Goal: Information Seeking & Learning: Compare options

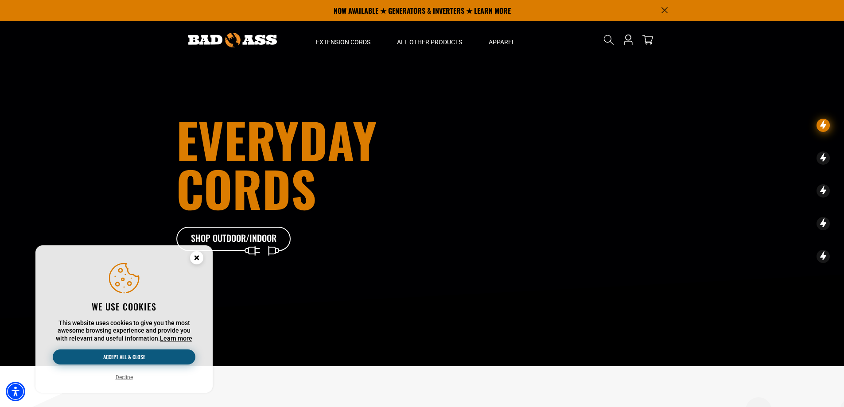
click at [137, 357] on button "Accept all & close" at bounding box center [124, 356] width 143 height 15
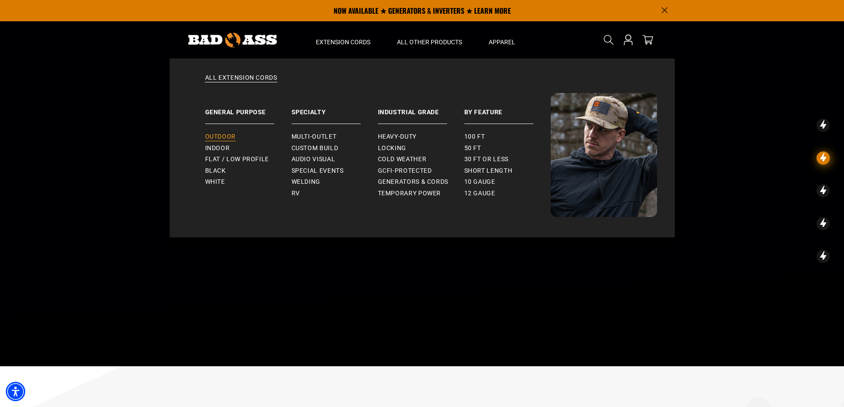
click at [227, 135] on span "Outdoor" at bounding box center [220, 137] width 31 height 8
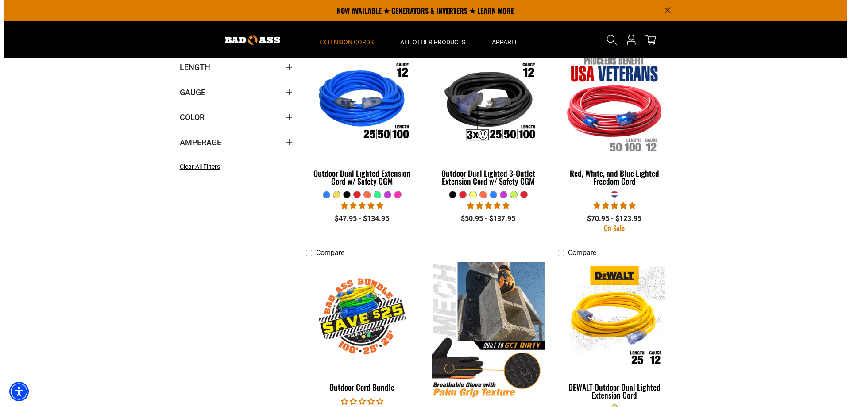
scroll to position [89, 0]
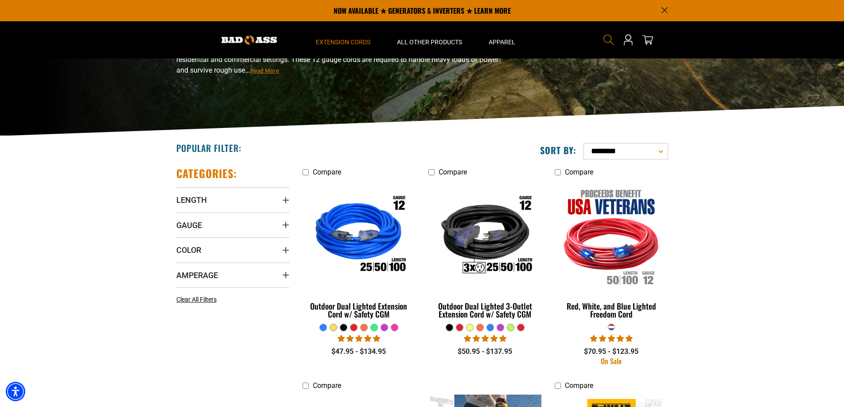
click at [606, 40] on icon "Search" at bounding box center [609, 40] width 12 height 12
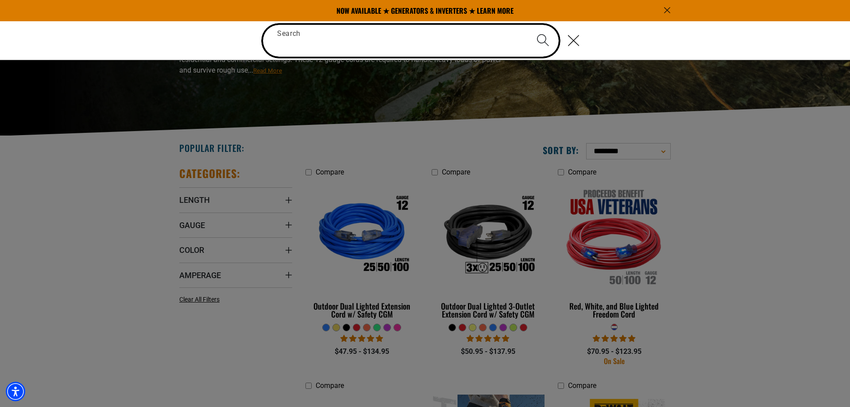
click at [319, 49] on input "Search" at bounding box center [411, 41] width 296 height 32
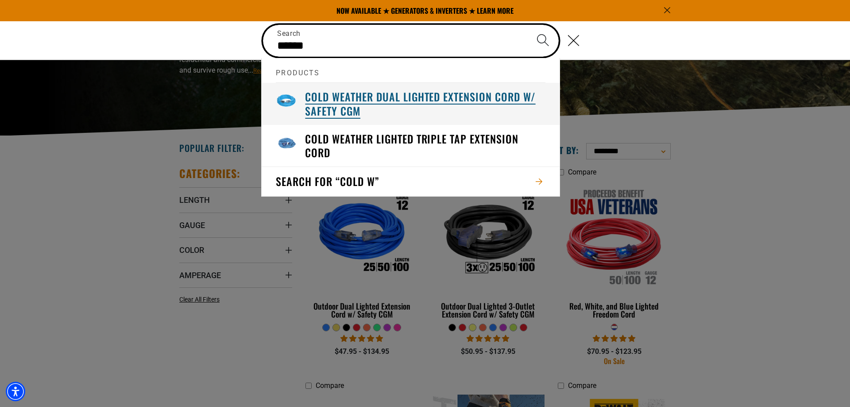
type input "******"
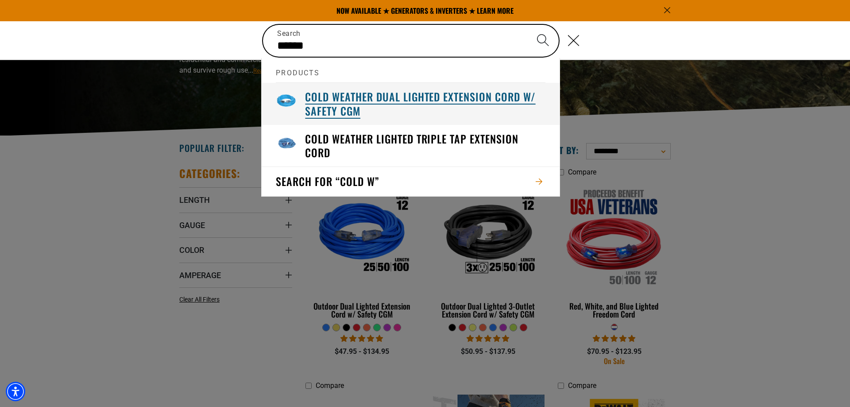
click at [367, 96] on h3 "Cold Weather Dual Lighted Extension Cord w/ Safety CGM" at bounding box center [425, 103] width 240 height 27
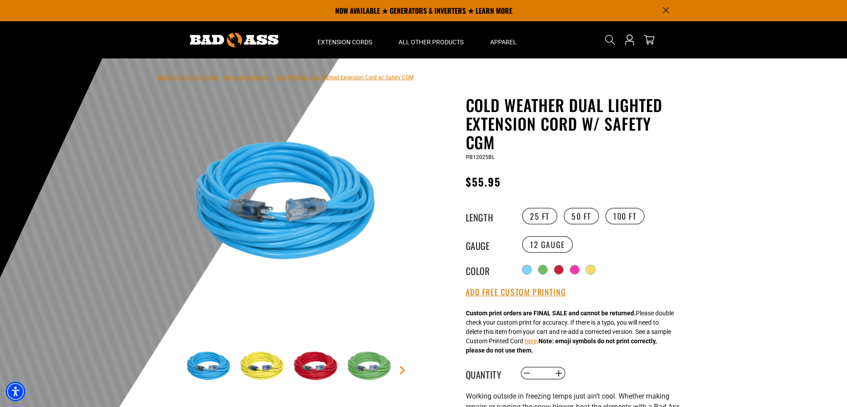
click at [342, 77] on span "Cold Weather Dual Lighted Extension Cord w/ Safety CGM" at bounding box center [344, 77] width 138 height 6
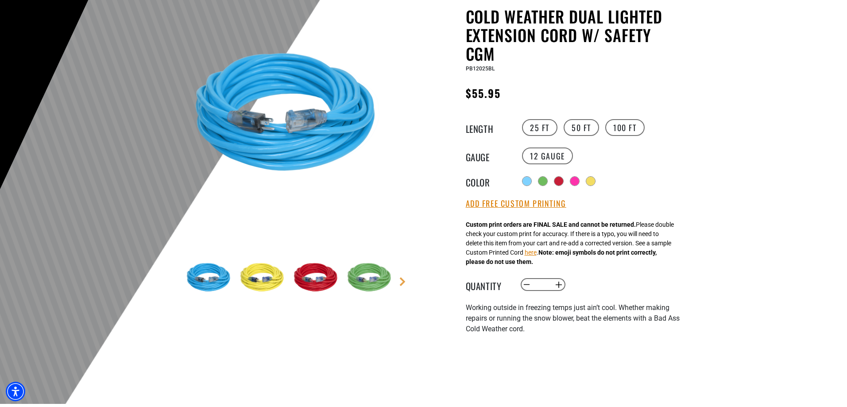
scroll to position [133, 0]
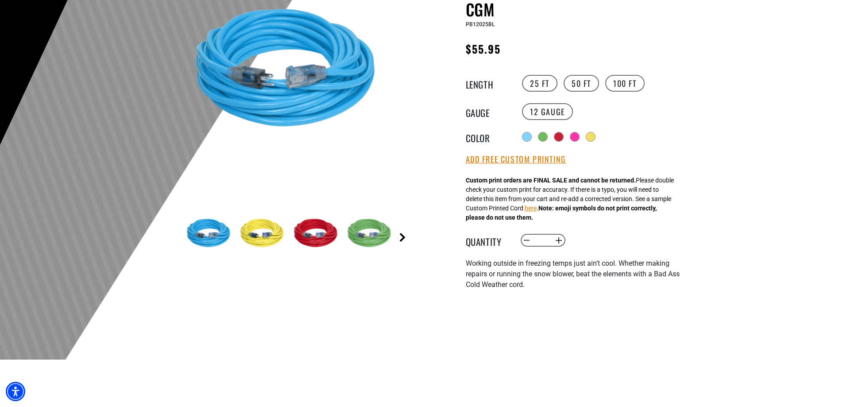
click at [402, 236] on link "Next" at bounding box center [402, 237] width 9 height 9
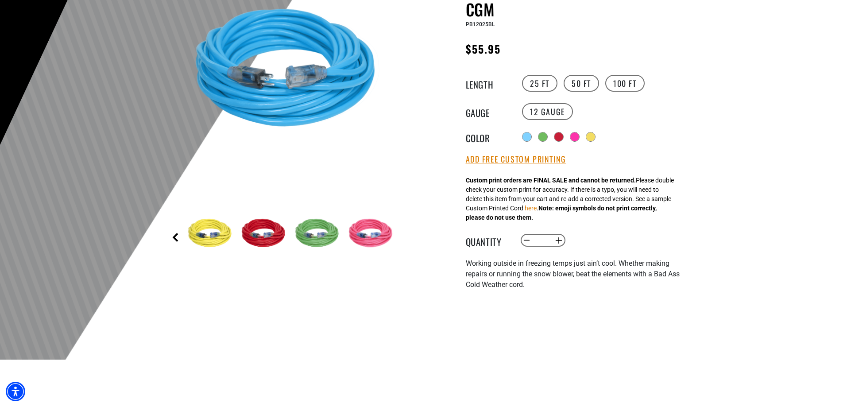
click at [176, 238] on link "Previous" at bounding box center [175, 237] width 9 height 9
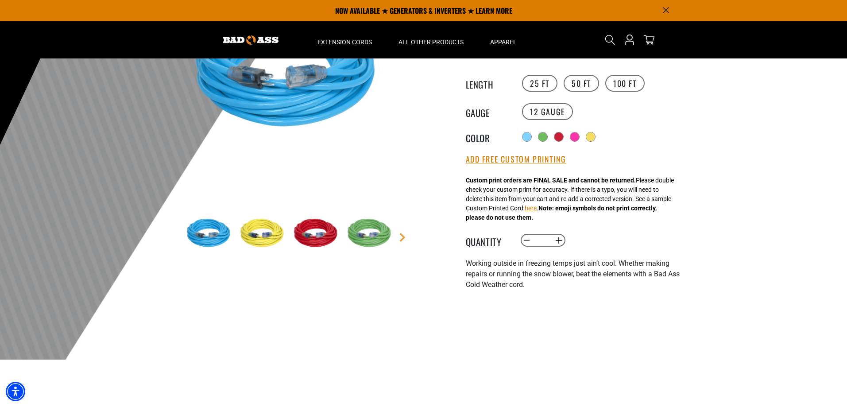
scroll to position [0, 0]
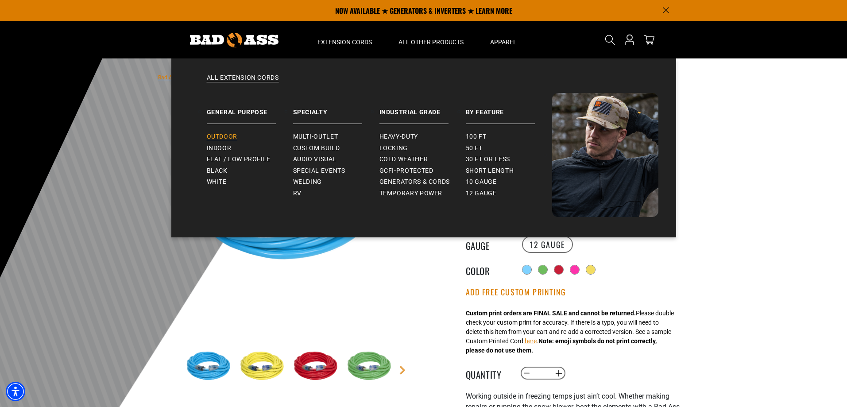
click at [229, 134] on span "Outdoor" at bounding box center [222, 137] width 31 height 8
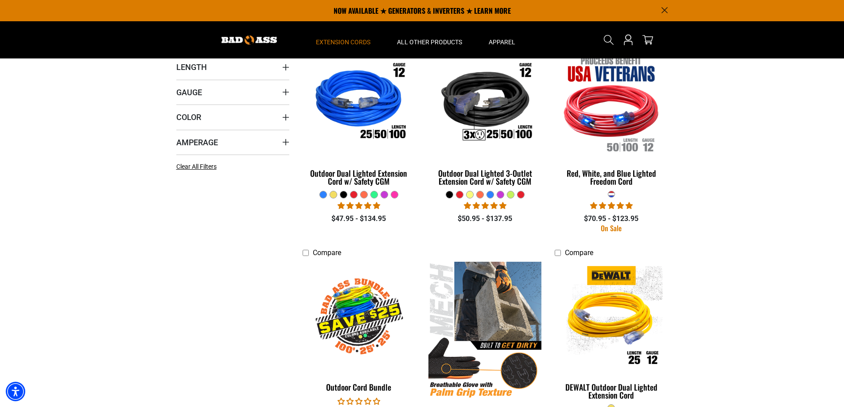
scroll to position [177, 0]
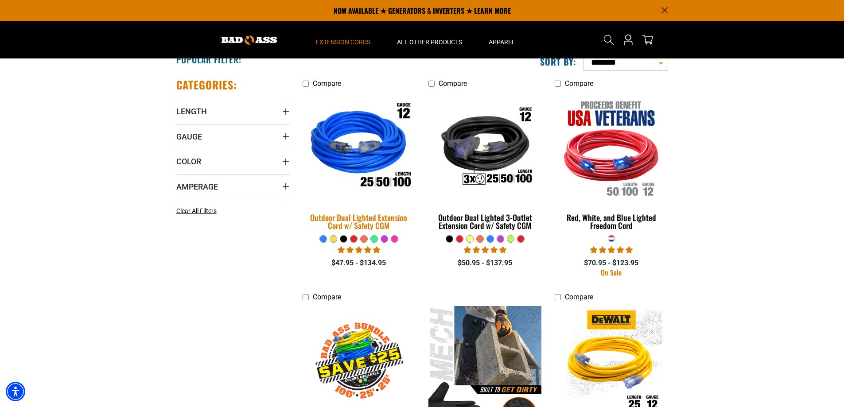
click at [348, 156] on img at bounding box center [359, 147] width 124 height 113
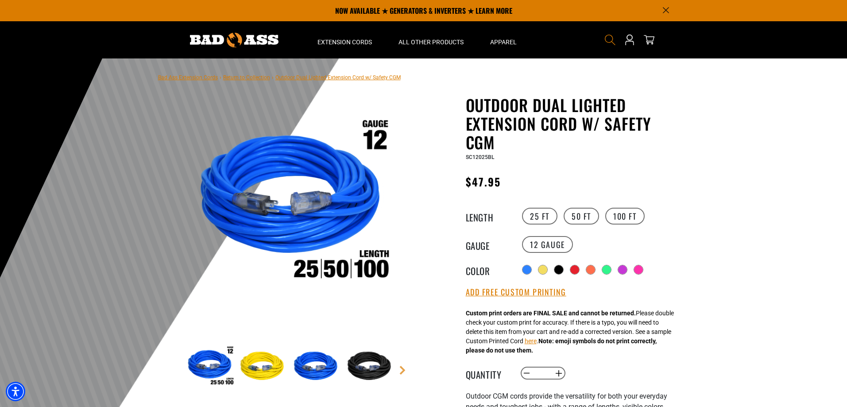
click at [607, 45] on icon "Search" at bounding box center [610, 40] width 12 height 12
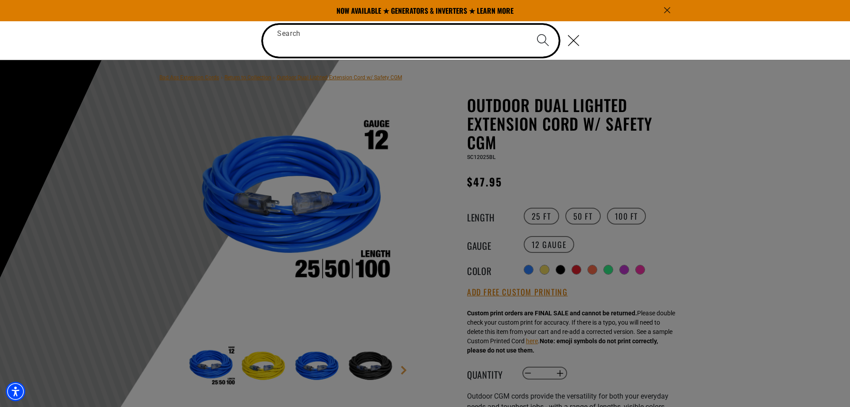
click at [354, 56] on input "Search" at bounding box center [411, 41] width 296 height 32
click at [337, 50] on input "Search" at bounding box center [411, 41] width 296 height 32
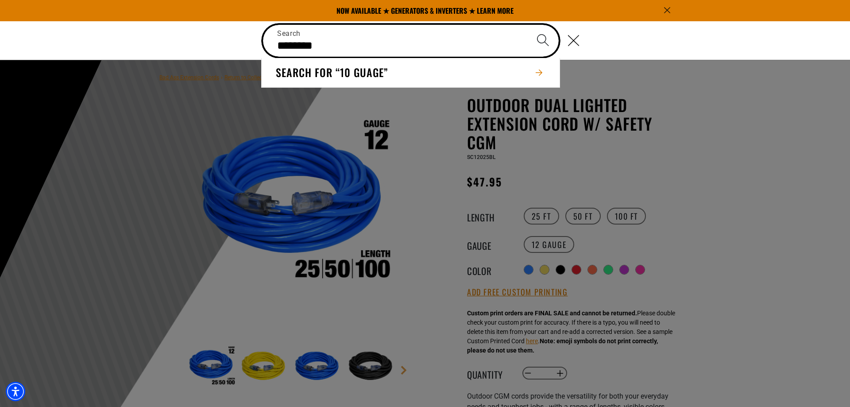
type input "********"
click at [527, 25] on button "Search" at bounding box center [542, 40] width 31 height 31
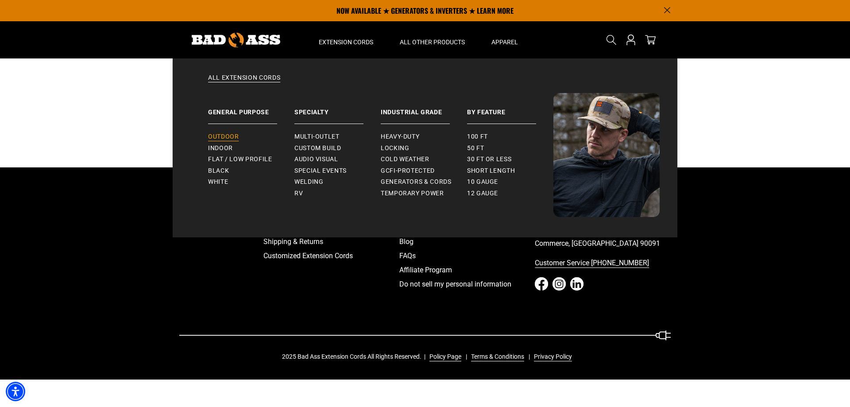
click at [229, 136] on span "Outdoor" at bounding box center [223, 137] width 31 height 8
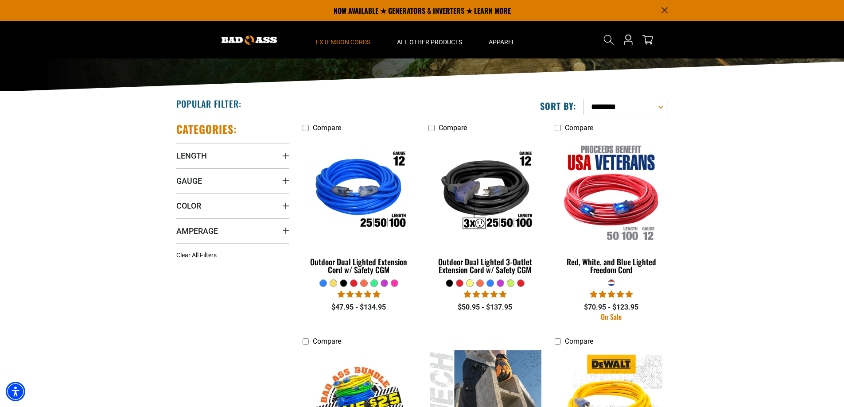
scroll to position [89, 0]
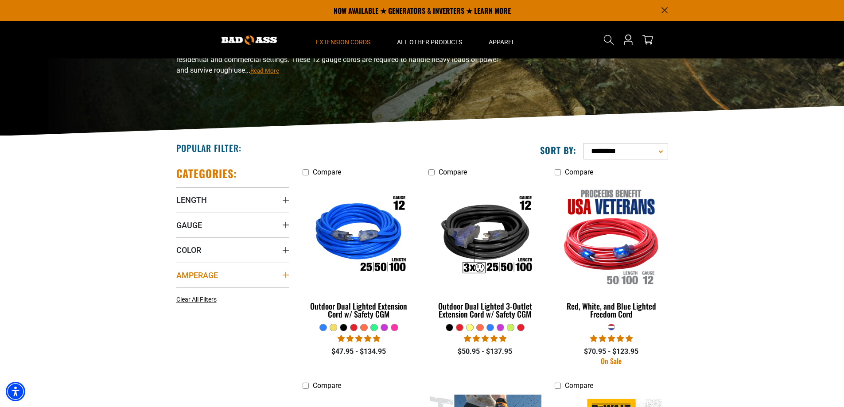
click at [277, 271] on summary "Amperage" at bounding box center [232, 275] width 113 height 25
click at [284, 222] on icon "Gauge" at bounding box center [285, 224] width 7 height 7
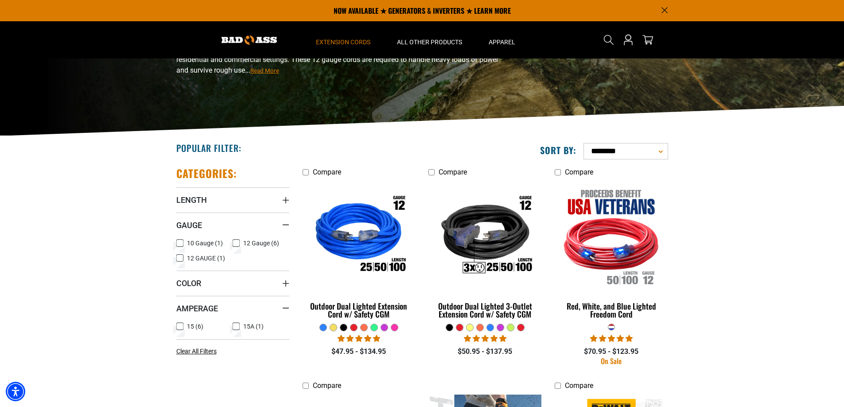
click at [179, 243] on icon at bounding box center [179, 243] width 7 height 12
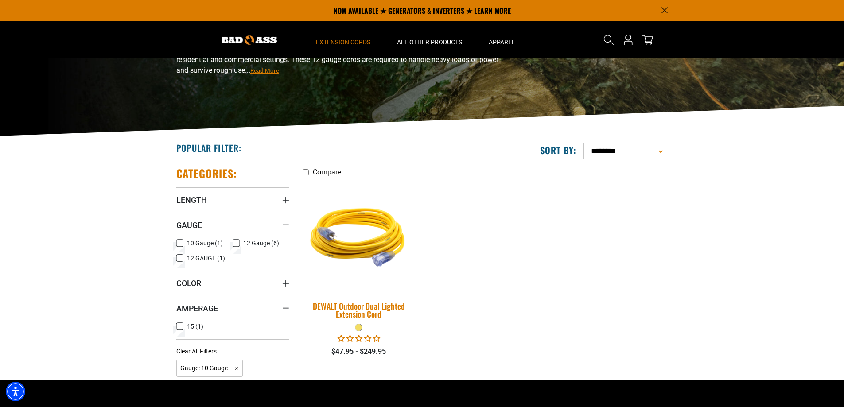
click at [361, 309] on div "DEWALT Outdoor Dual Lighted Extension Cord" at bounding box center [358, 310] width 113 height 16
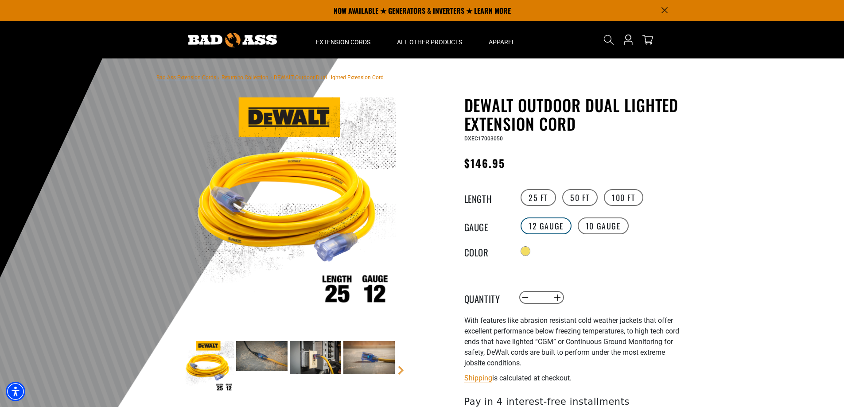
click at [560, 225] on label "12 Gauge" at bounding box center [545, 225] width 51 height 17
click at [600, 221] on label "10 Gauge" at bounding box center [602, 225] width 51 height 17
click at [531, 198] on label "25 FT" at bounding box center [537, 197] width 35 height 17
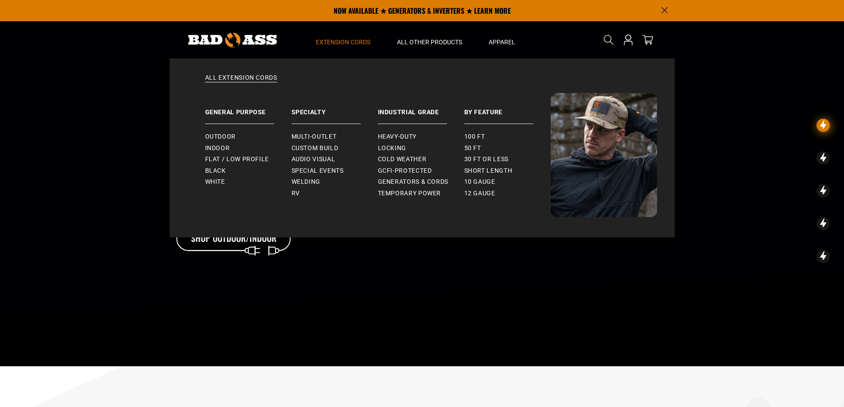
click at [336, 41] on span "Extension Cords" at bounding box center [343, 42] width 54 height 8
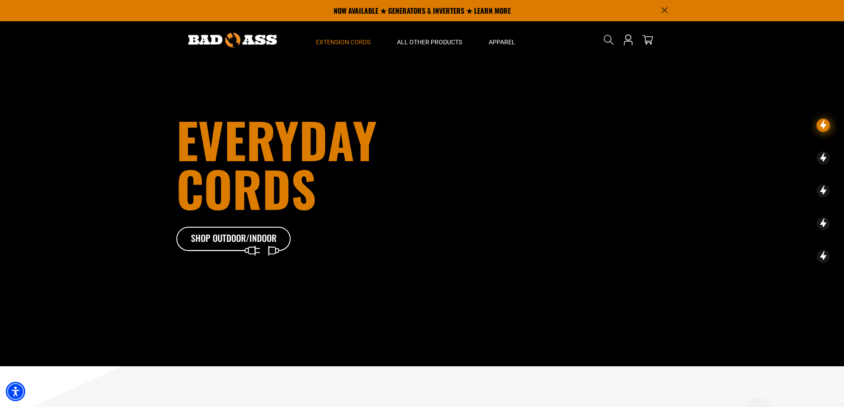
click at [336, 41] on span "Extension Cords" at bounding box center [343, 42] width 54 height 8
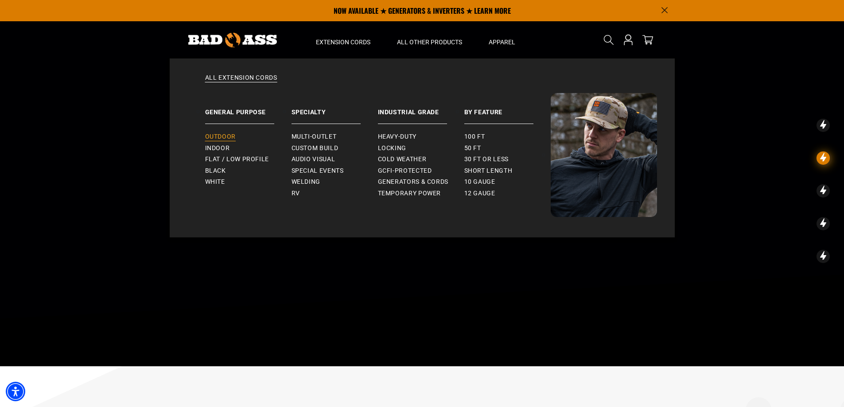
click at [236, 136] on link "Outdoor" at bounding box center [248, 137] width 86 height 12
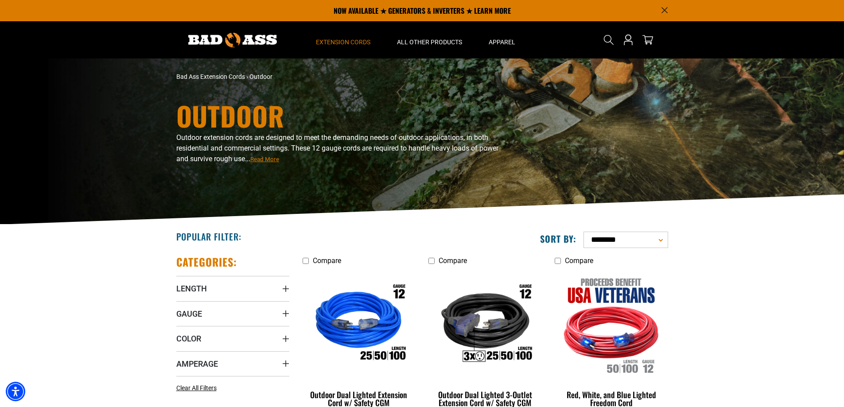
scroll to position [177, 0]
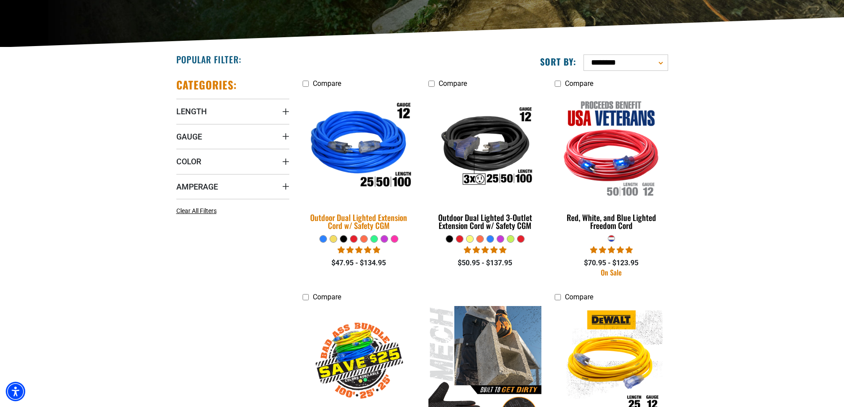
click at [360, 220] on div "Outdoor Dual Lighted Extension Cord w/ Safety CGM" at bounding box center [358, 221] width 113 height 16
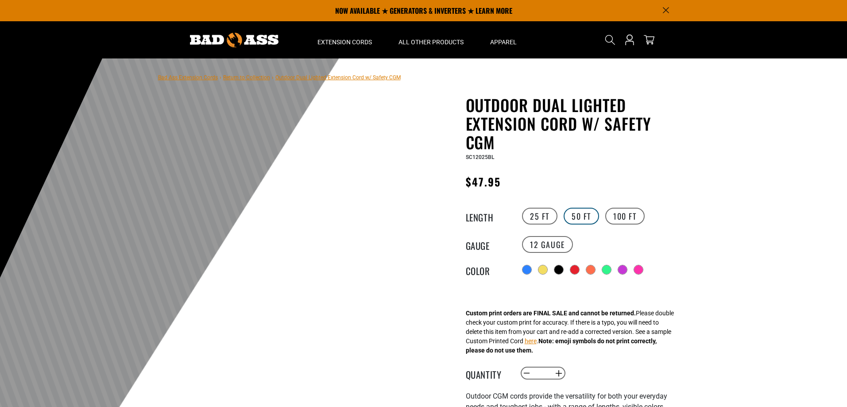
click at [573, 215] on label "50 FT" at bounding box center [581, 216] width 35 height 17
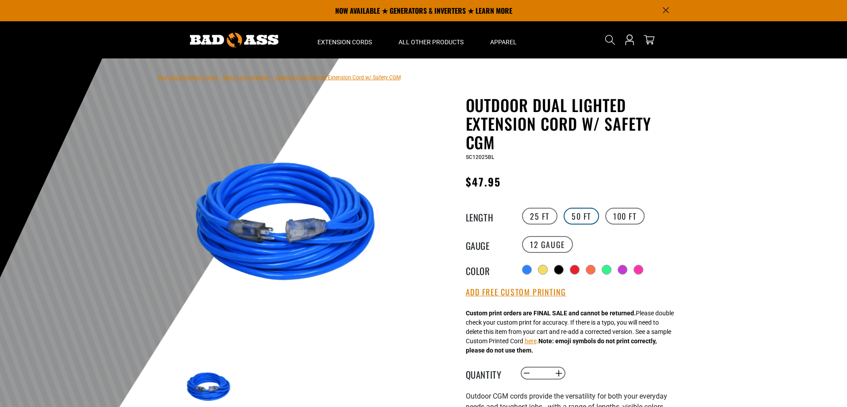
click at [577, 214] on label "50 FT" at bounding box center [581, 216] width 35 height 17
click at [534, 214] on label "25 FT" at bounding box center [539, 216] width 35 height 17
